Goal: Task Accomplishment & Management: Manage account settings

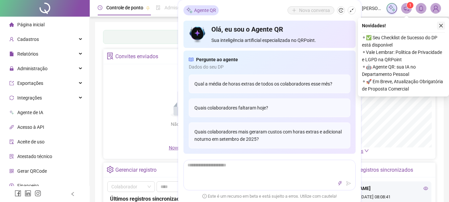
click at [440, 26] on icon "close" at bounding box center [441, 25] width 5 height 5
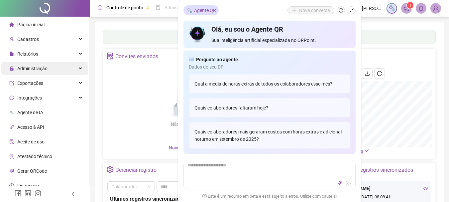
click at [149, 34] on div "Painel de controle Contabilidade" at bounding box center [269, 37] width 333 height 14
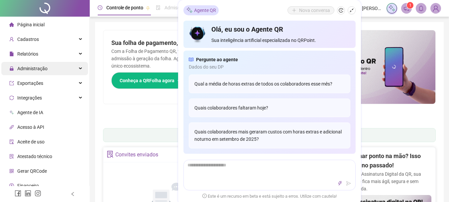
click at [44, 67] on span "Administração" at bounding box center [32, 68] width 30 height 5
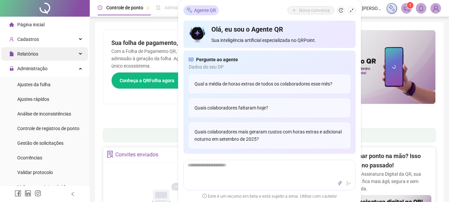
click at [38, 54] on div "Relatórios" at bounding box center [44, 53] width 87 height 13
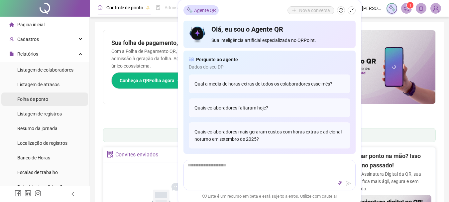
click at [42, 98] on span "Folha de ponto" at bounding box center [32, 98] width 31 height 5
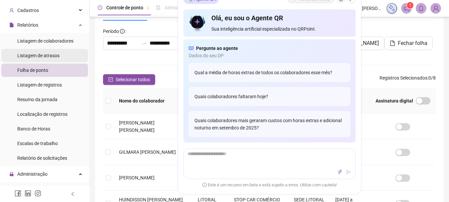
scroll to position [100, 0]
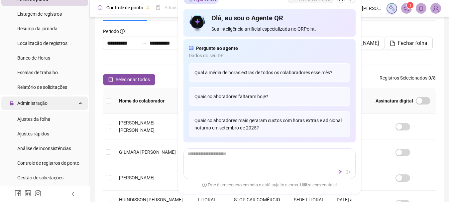
click at [45, 103] on span "Administração" at bounding box center [32, 102] width 30 height 5
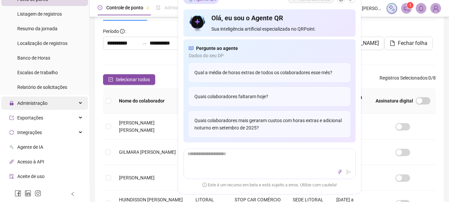
click at [49, 103] on div "Administração" at bounding box center [44, 102] width 87 height 13
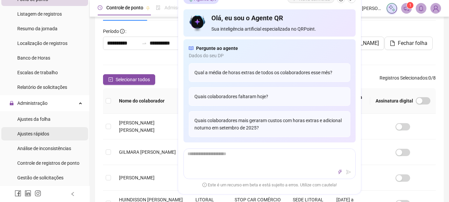
click at [48, 134] on span "Ajustes rápidos" at bounding box center [33, 133] width 32 height 5
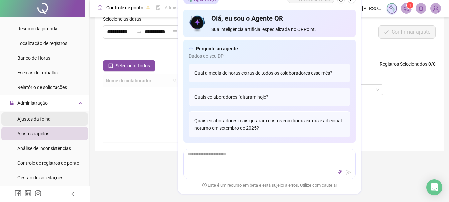
click at [43, 118] on span "Ajustes da folha" at bounding box center [33, 118] width 33 height 5
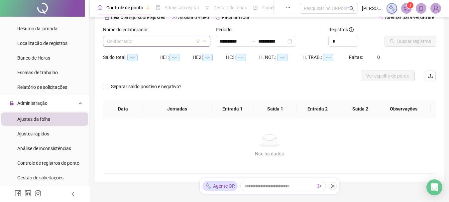
click at [181, 46] on div "Colaborador" at bounding box center [156, 41] width 107 height 11
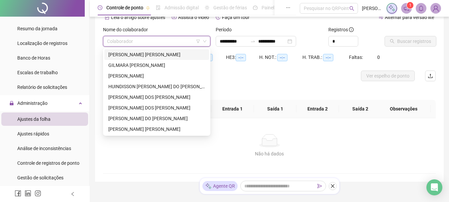
type input "**********"
click at [140, 118] on div "[PERSON_NAME] DO [PERSON_NAME]" at bounding box center [156, 118] width 97 height 7
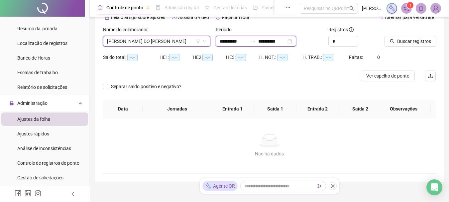
click at [236, 42] on input "**********" at bounding box center [234, 41] width 28 height 7
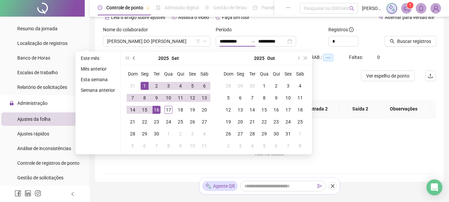
click at [134, 57] on span "prev-year" at bounding box center [134, 58] width 3 height 3
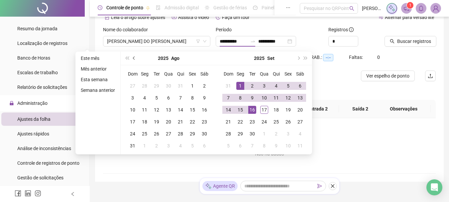
click at [134, 57] on span "prev-year" at bounding box center [134, 58] width 3 height 3
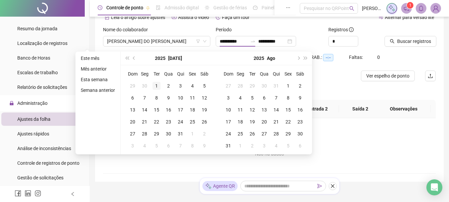
type input "**********"
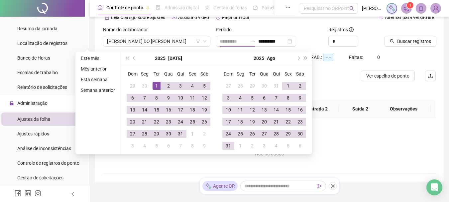
click at [156, 83] on div "1" at bounding box center [157, 86] width 8 height 8
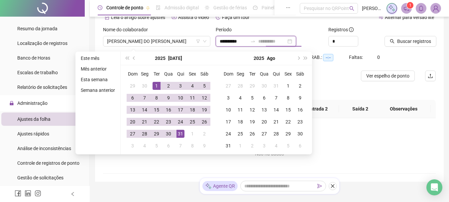
type input "**********"
click at [178, 132] on div "31" at bounding box center [181, 134] width 8 height 8
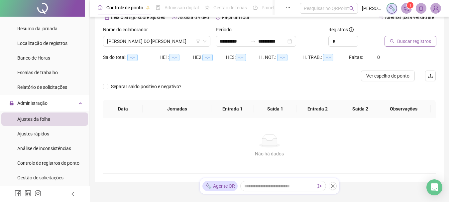
click at [419, 42] on span "Buscar registros" at bounding box center [414, 41] width 34 height 7
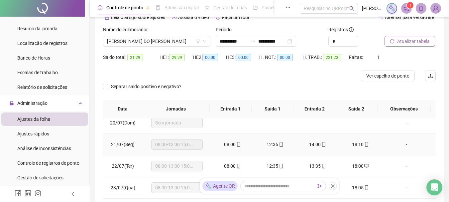
scroll to position [432, 0]
